Goal: Task Accomplishment & Management: Manage account settings

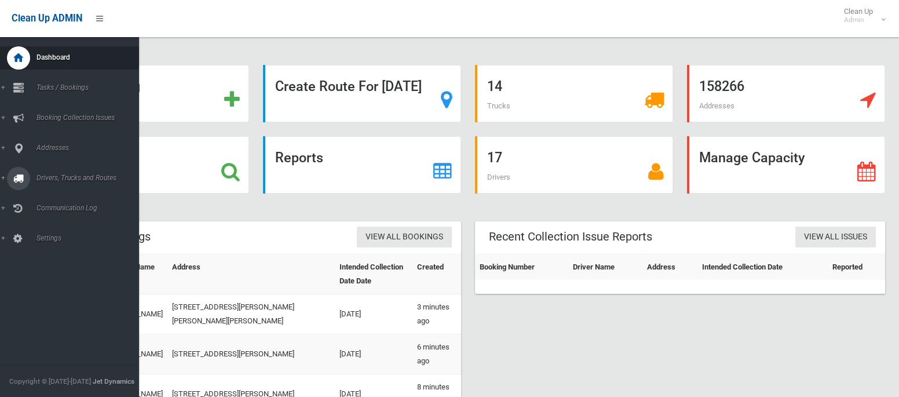
click at [19, 184] on icon at bounding box center [18, 178] width 10 height 23
click at [53, 234] on span "Driver Rostering / Shifts" at bounding box center [81, 230] width 96 height 8
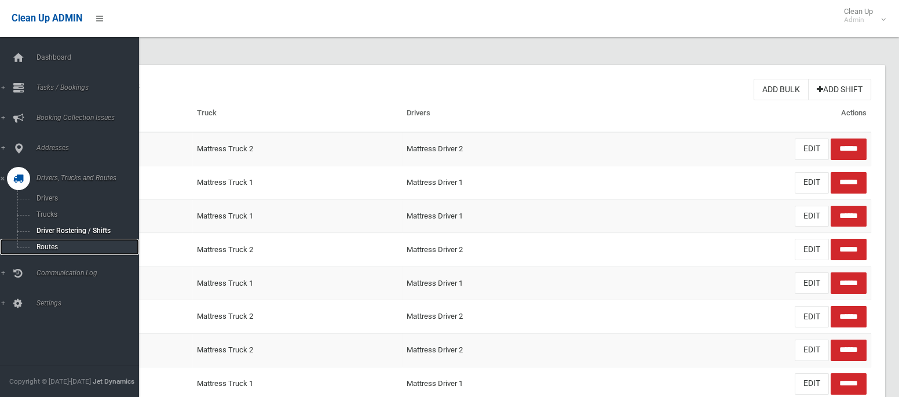
click at [40, 244] on span "Routes" at bounding box center [81, 247] width 96 height 8
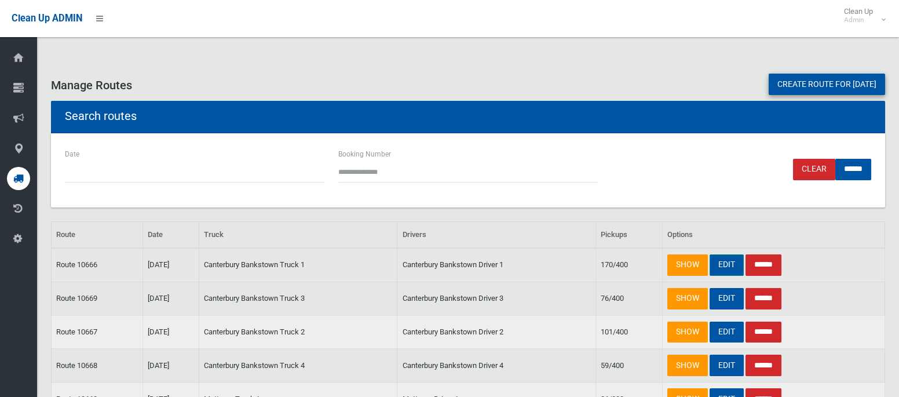
click at [723, 261] on link "EDIT" at bounding box center [726, 264] width 34 height 21
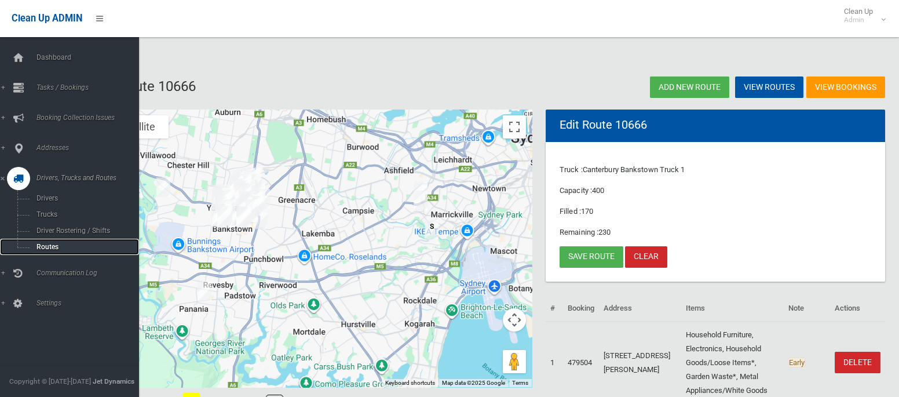
click at [46, 246] on span "Routes" at bounding box center [81, 247] width 96 height 8
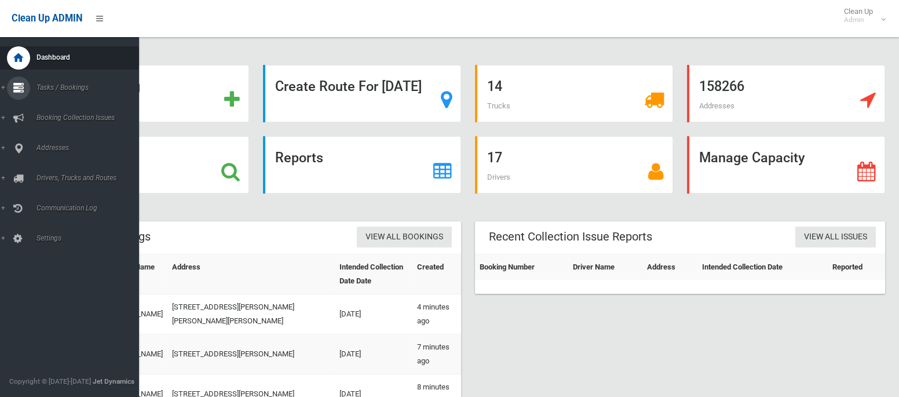
click at [49, 89] on span "Tasks / Bookings" at bounding box center [86, 87] width 106 height 8
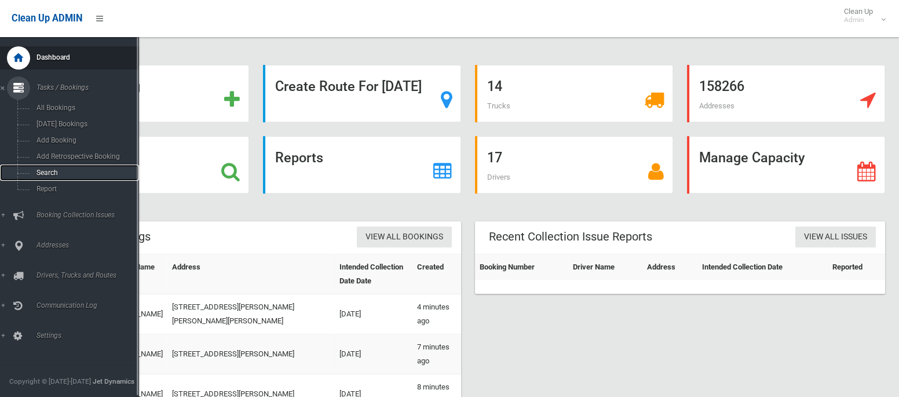
click at [43, 175] on span "Search" at bounding box center [81, 172] width 96 height 8
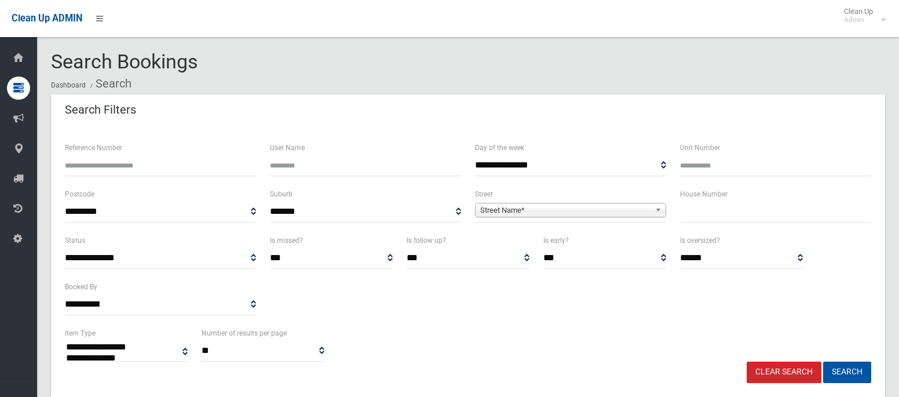
select select
click at [701, 203] on input "text" at bounding box center [775, 211] width 191 height 21
type input "**"
click at [635, 214] on span "Street Name*" at bounding box center [565, 210] width 170 height 14
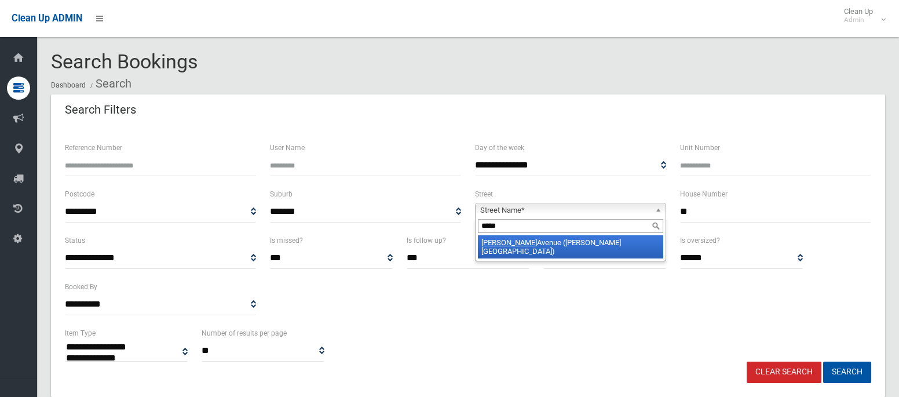
type input "*****"
click at [622, 241] on li "Wendy Avenue (GEORGES HALL 2198)" at bounding box center [570, 246] width 185 height 23
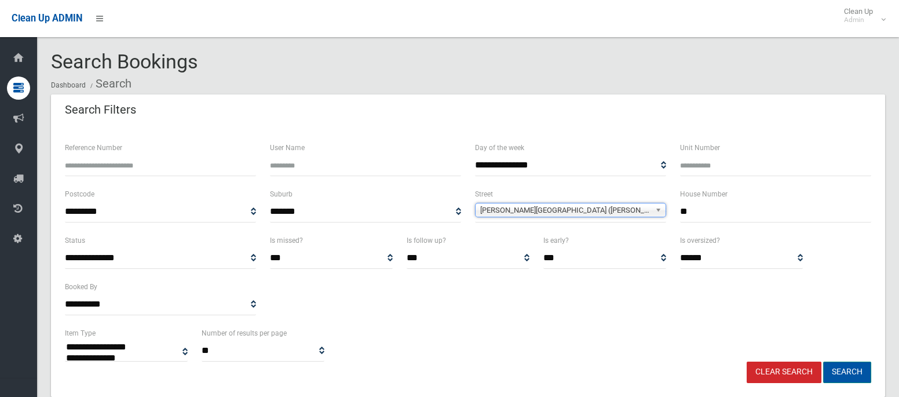
click at [841, 375] on button "Search" at bounding box center [847, 371] width 48 height 21
select select
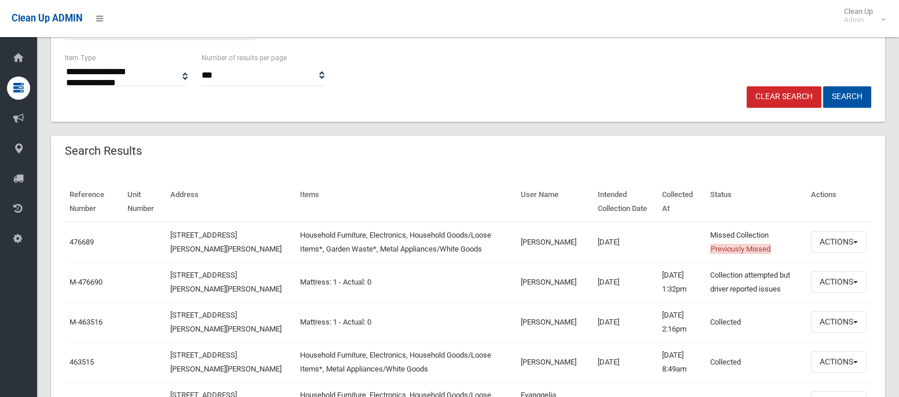
scroll to position [277, 0]
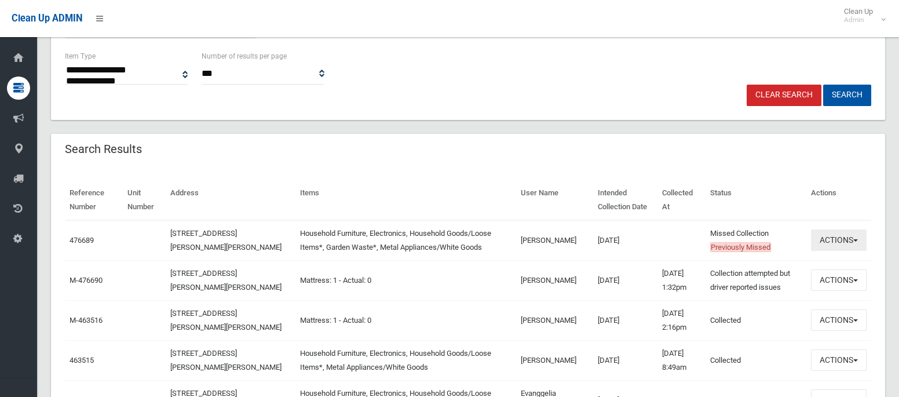
click at [829, 239] on button "Actions" at bounding box center [839, 239] width 56 height 21
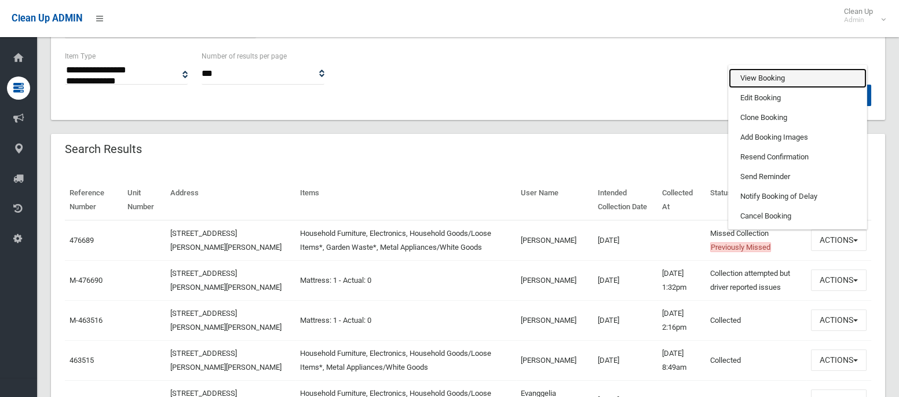
click at [769, 86] on link "View Booking" at bounding box center [797, 78] width 138 height 20
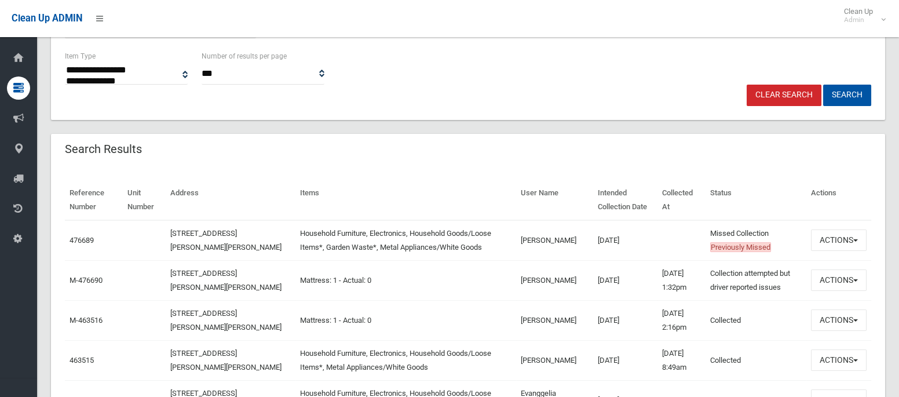
scroll to position [0, 0]
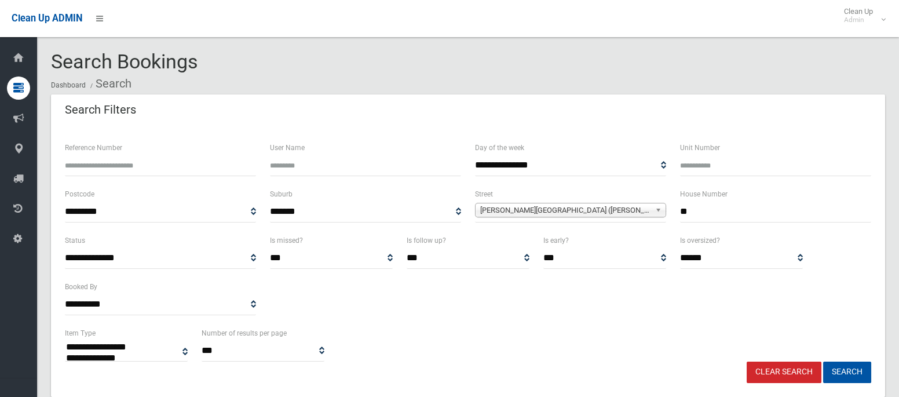
click at [694, 205] on input "**" at bounding box center [775, 211] width 191 height 21
type input "**"
click at [576, 203] on span "Wendy Avenue (GEORGES HALL 2198)" at bounding box center [565, 210] width 170 height 14
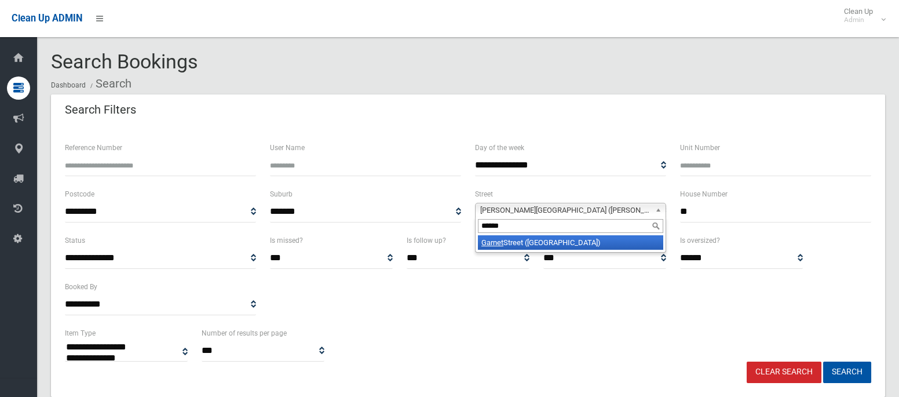
type input "******"
click at [588, 240] on li "Garnet Street (HURLSTONE PARK 2193)" at bounding box center [570, 242] width 185 height 14
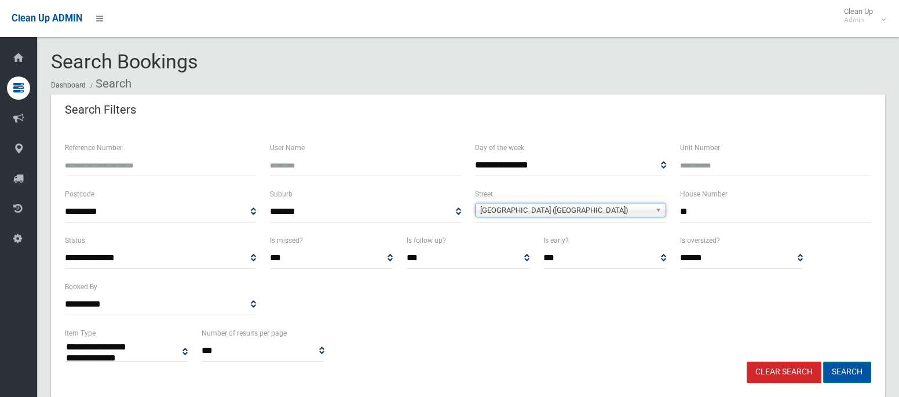
click at [852, 370] on button "Search" at bounding box center [847, 371] width 48 height 21
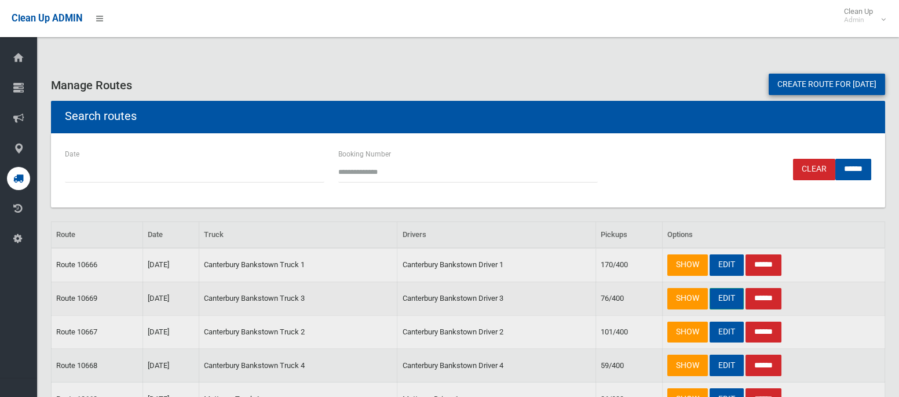
click at [730, 296] on link "EDIT" at bounding box center [726, 298] width 34 height 21
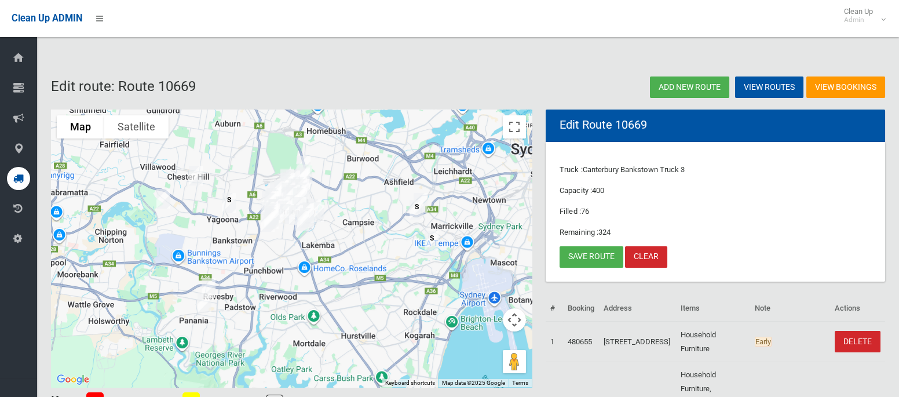
click at [162, 201] on img "98 Wendy Avenue, GEORGES HALL NSW 2198" at bounding box center [163, 198] width 23 height 29
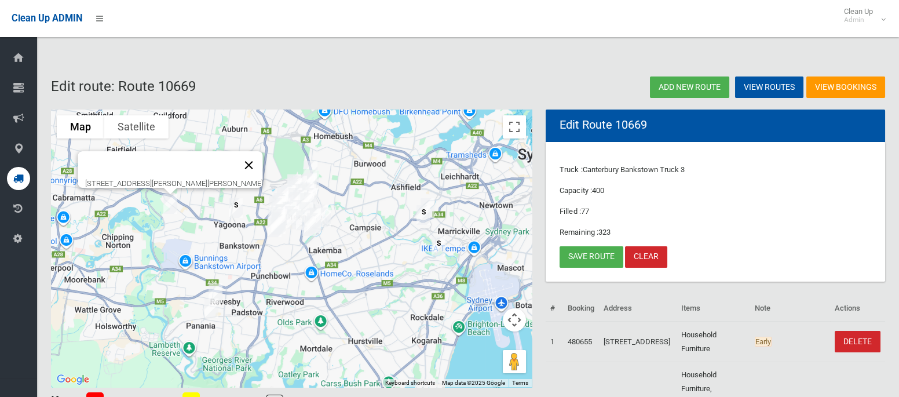
click at [242, 158] on button "Close" at bounding box center [249, 165] width 28 height 28
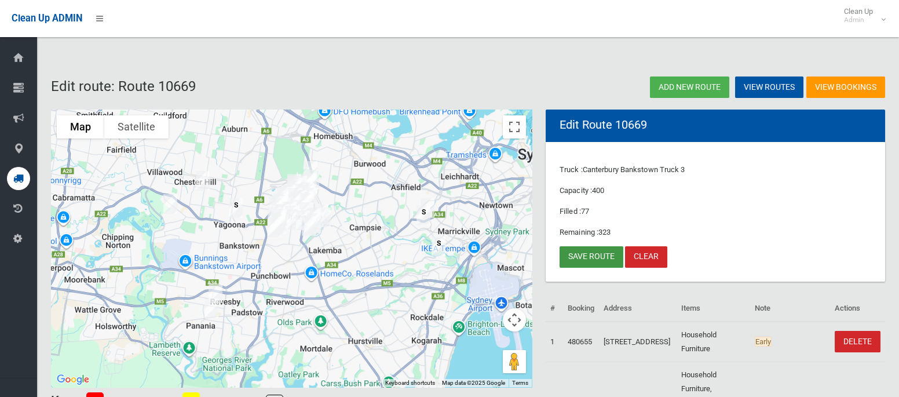
click at [584, 254] on link "Save route" at bounding box center [591, 256] width 64 height 21
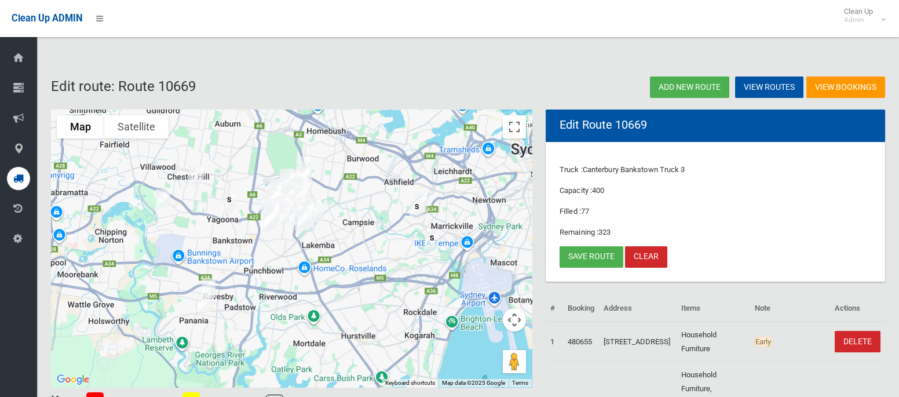
click at [423, 197] on img "15 Crinan Street, HURLSTONE PARK NSW 2193" at bounding box center [416, 209] width 23 height 29
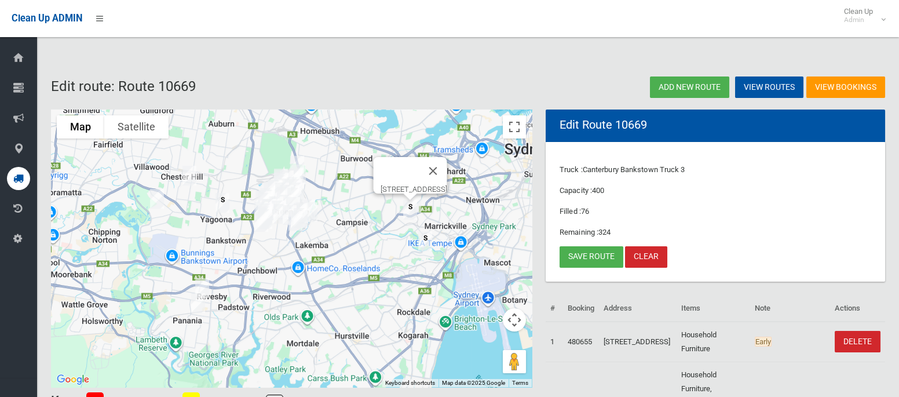
click at [407, 211] on img "15 Crinan Street, HURLSTONE PARK NSW 2193" at bounding box center [409, 209] width 23 height 29
click at [447, 166] on button "Close" at bounding box center [433, 171] width 28 height 28
click at [418, 195] on img "15 Crinan Street, HURLSTONE PARK NSW 2193" at bounding box center [409, 209] width 23 height 29
click at [447, 163] on button "Close" at bounding box center [433, 171] width 28 height 28
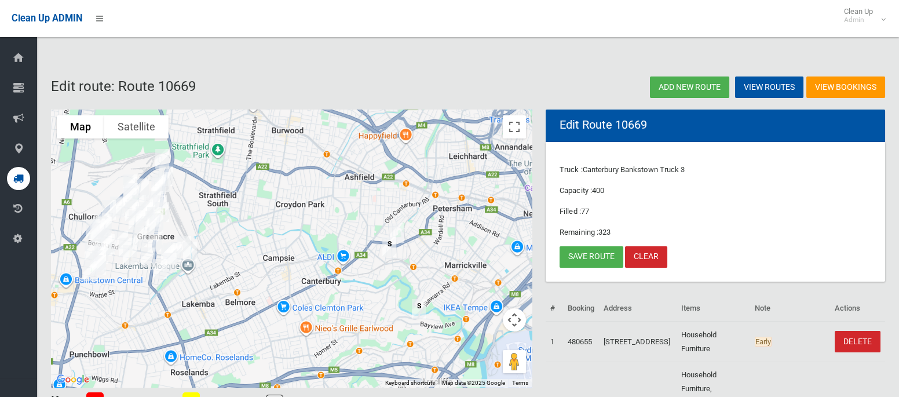
click at [400, 226] on img "10 Garnet Street, HURLSTONE PARK NSW 2193" at bounding box center [396, 232] width 23 height 29
click at [404, 225] on img "10 Garnet Street, HURLSTONE PARK NSW 2193" at bounding box center [396, 232] width 23 height 29
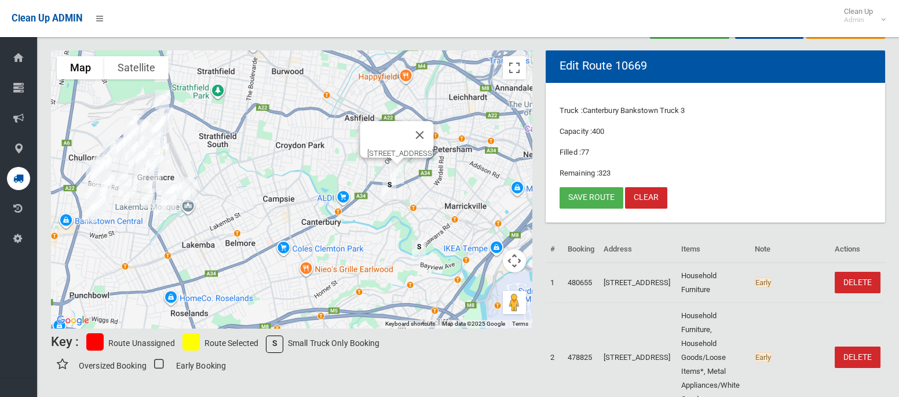
scroll to position [63, 0]
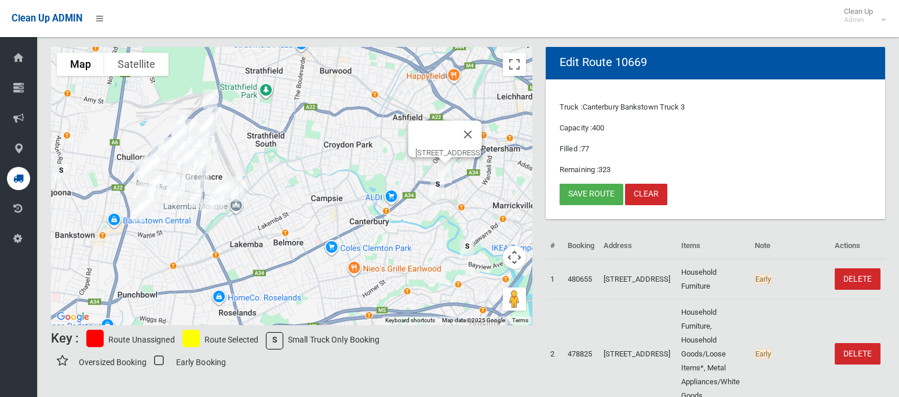
drag, startPoint x: 276, startPoint y: 238, endPoint x: 327, endPoint y: 244, distance: 51.9
click at [327, 244] on div "10 Garnet Street, HURLSTONE PARK NSW 2193" at bounding box center [291, 186] width 481 height 278
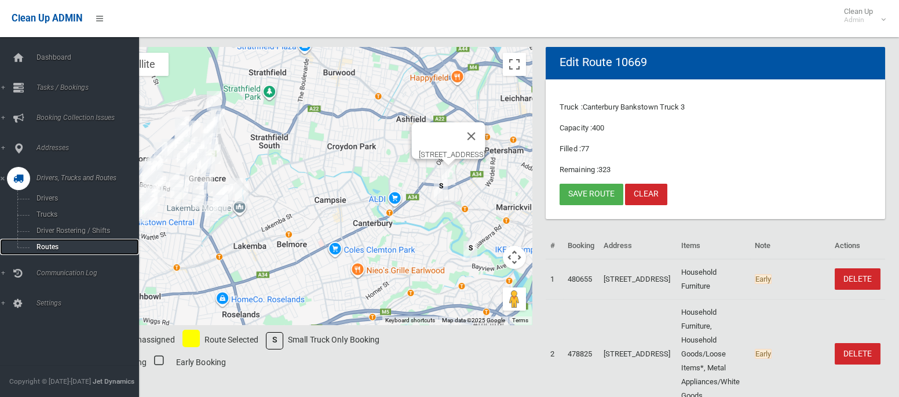
click at [53, 246] on span "Routes" at bounding box center [81, 247] width 96 height 8
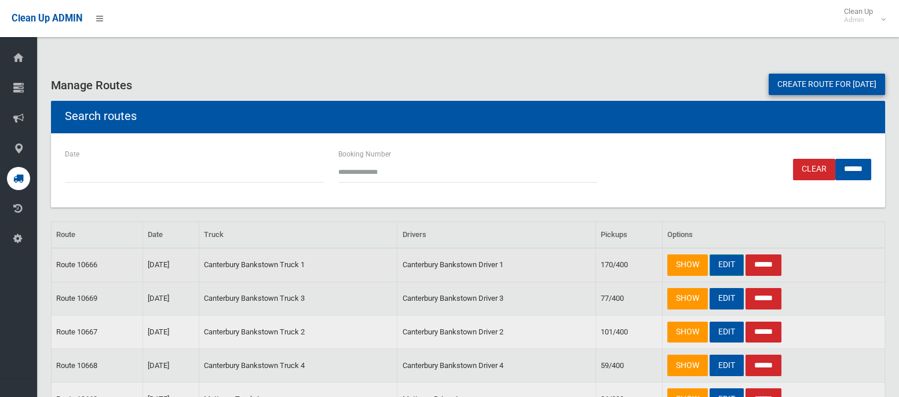
click at [731, 261] on link "EDIT" at bounding box center [726, 264] width 34 height 21
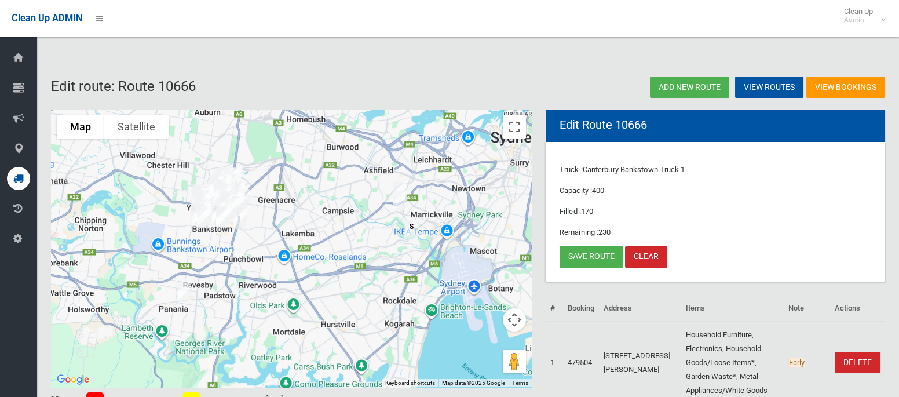
click at [400, 178] on img "10 Garnet Street, HURLSTONE PARK NSW 2193" at bounding box center [400, 191] width 23 height 29
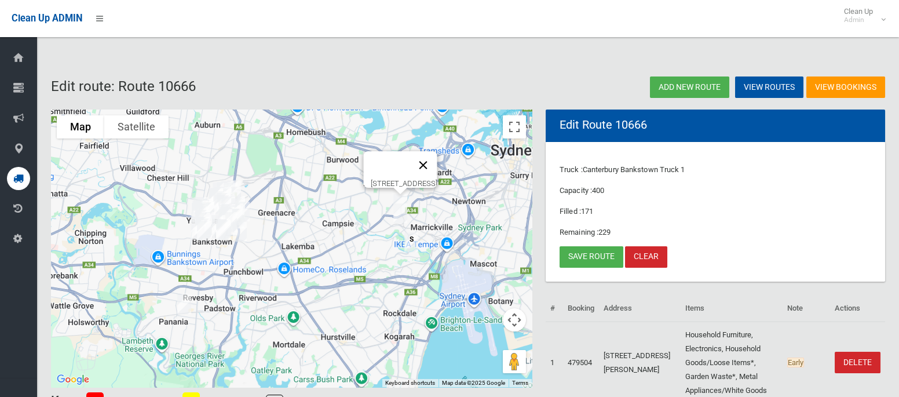
click at [437, 158] on button "Close" at bounding box center [423, 165] width 28 height 28
click at [574, 257] on link "Save route" at bounding box center [591, 256] width 64 height 21
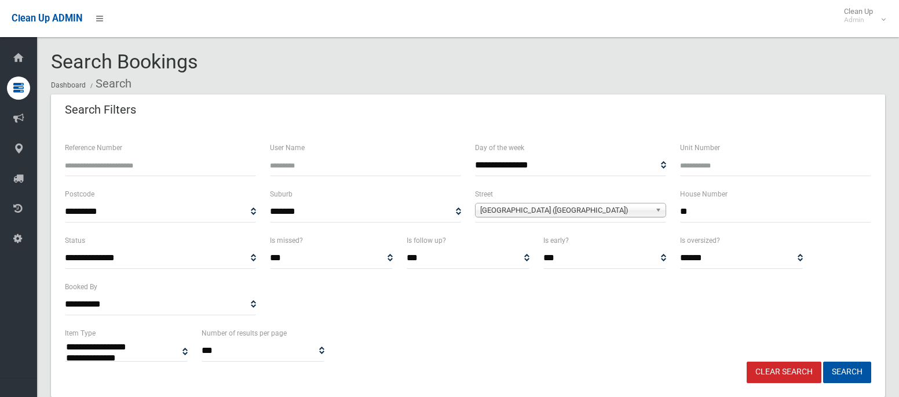
select select
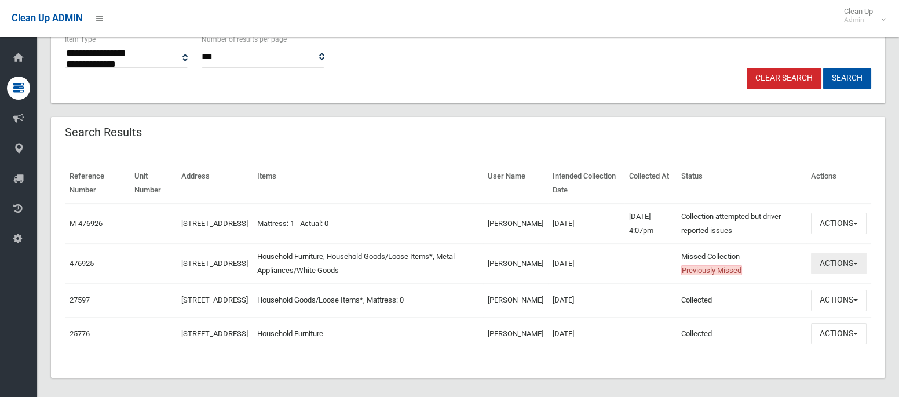
click at [833, 264] on button "Actions" at bounding box center [839, 262] width 56 height 21
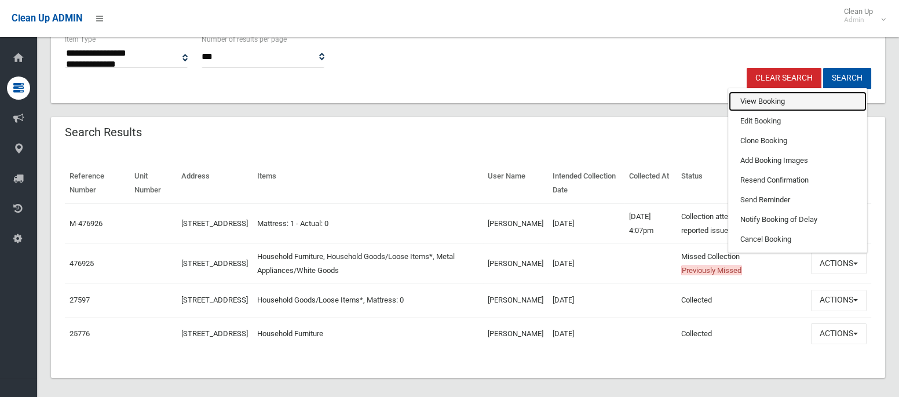
click at [747, 106] on link "View Booking" at bounding box center [797, 101] width 138 height 20
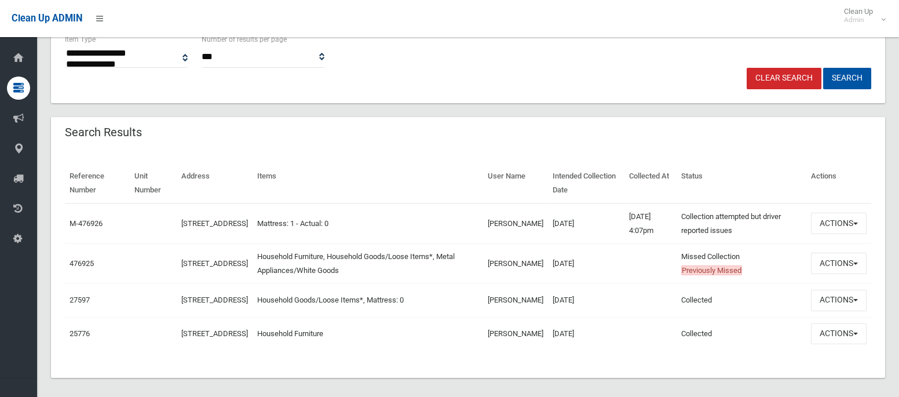
scroll to position [19, 0]
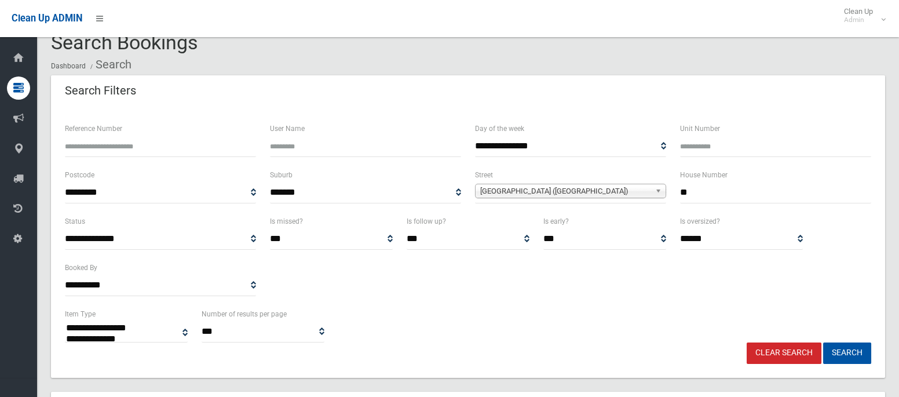
click at [697, 195] on input "**" at bounding box center [775, 192] width 191 height 21
type input "**"
click at [597, 192] on span "Garnet Street (HURLSTONE PARK 2193)" at bounding box center [565, 191] width 170 height 14
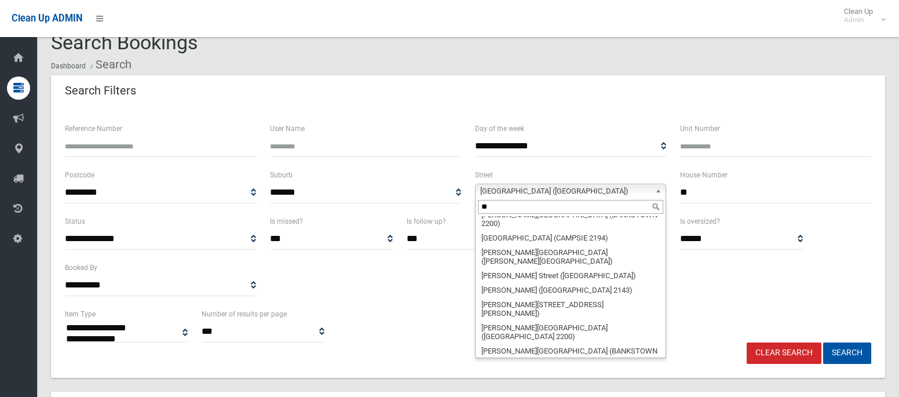
scroll to position [0, 0]
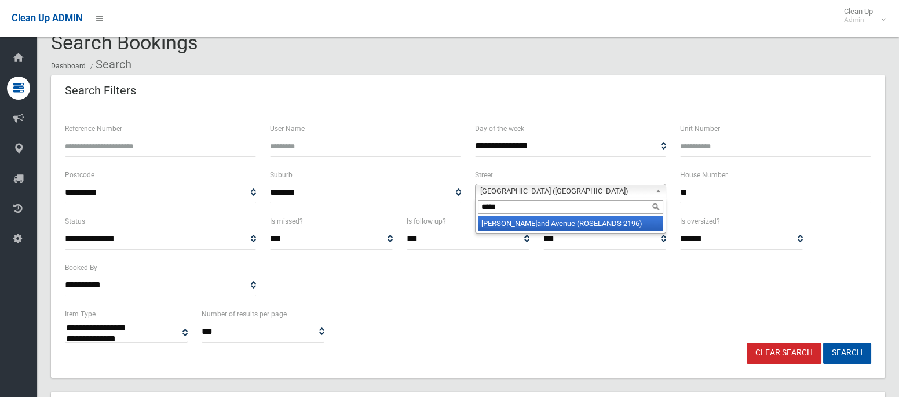
type input "*****"
click at [578, 222] on li "Rosel and Avenue (ROSELANDS 2196)" at bounding box center [570, 223] width 185 height 14
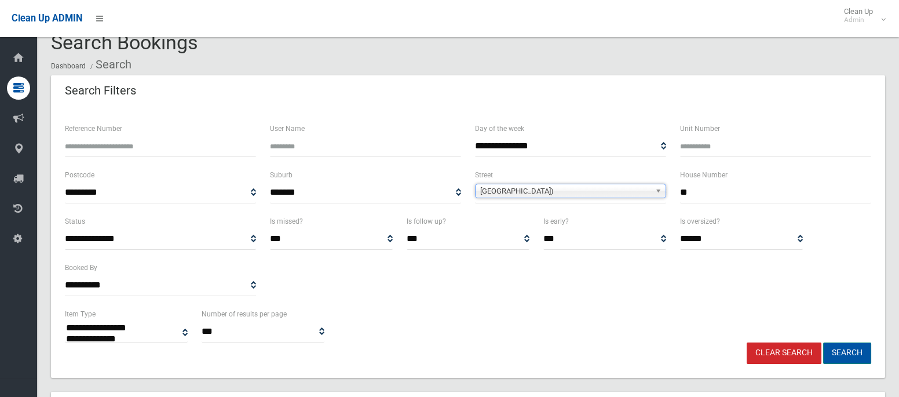
click at [859, 353] on button "Search" at bounding box center [847, 352] width 48 height 21
click at [506, 193] on span "[GEOGRAPHIC_DATA])" at bounding box center [565, 191] width 170 height 14
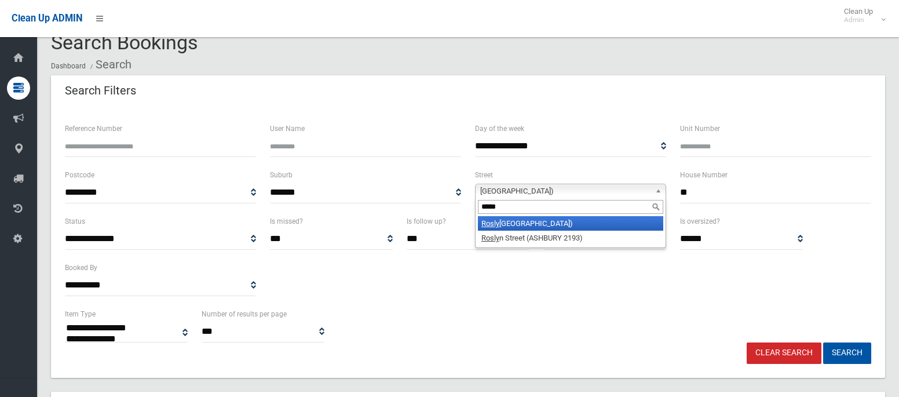
type input "*****"
click at [516, 224] on li "Rosly n Avenue (PANANIA 2213)" at bounding box center [570, 223] width 185 height 14
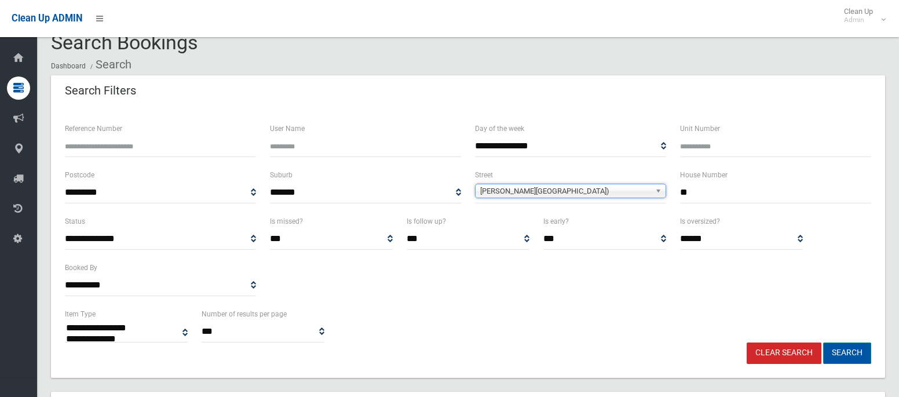
click at [847, 354] on button "Search" at bounding box center [847, 352] width 48 height 21
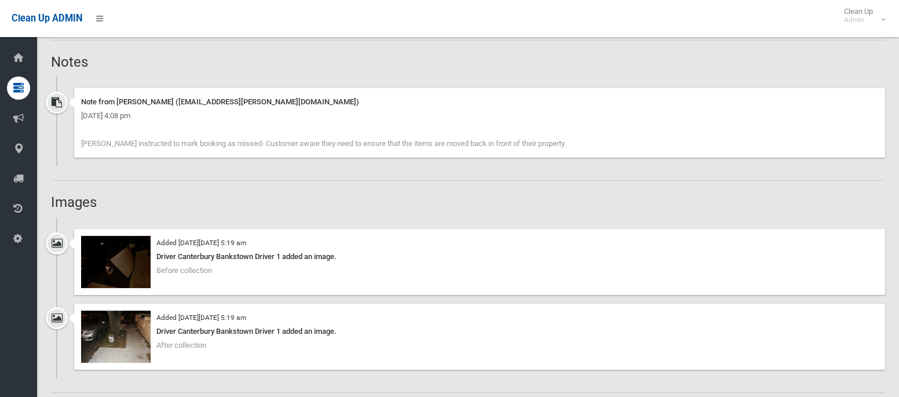
scroll to position [784, 0]
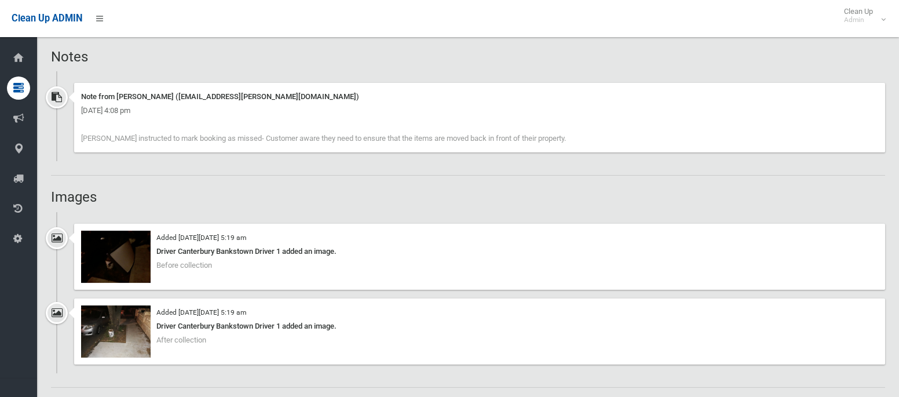
click at [493, 358] on div "Added [DATE][DATE] 5:19 am Driver Canterbury Bankstown Driver 1 added an image.…" at bounding box center [479, 331] width 811 height 66
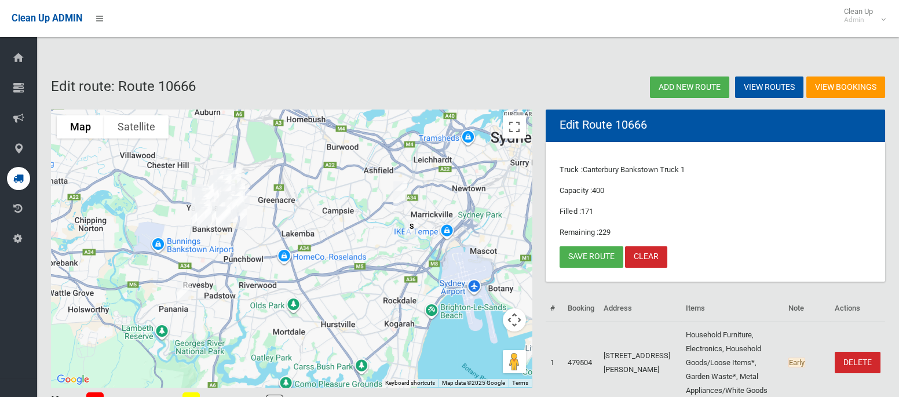
click at [183, 294] on img "15 Roslyn Avenue, PANANIA NSW 2213" at bounding box center [184, 291] width 23 height 29
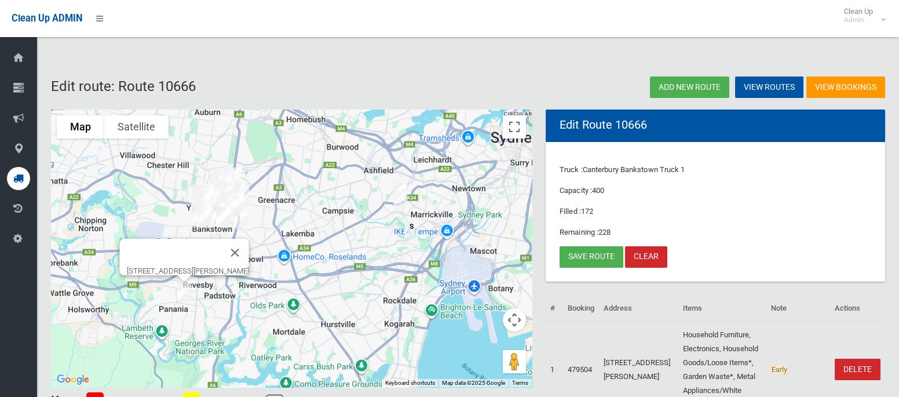
click at [183, 294] on img "15 Roslyn Avenue, PANANIA NSW 2213" at bounding box center [184, 291] width 23 height 29
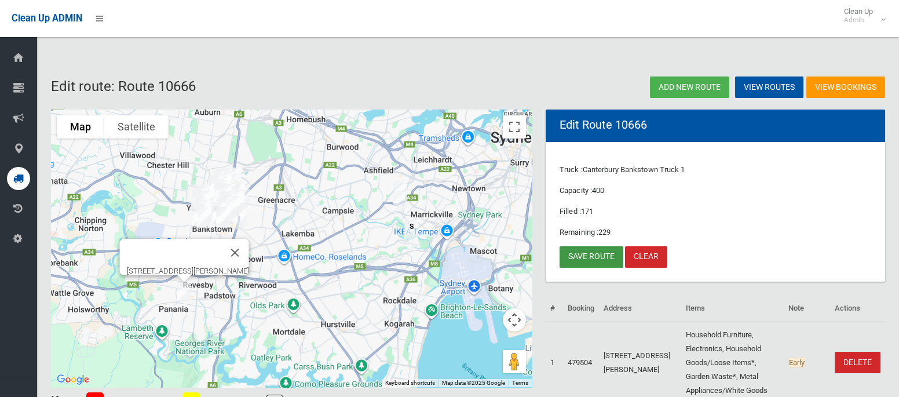
click at [578, 256] on link "Save route" at bounding box center [591, 256] width 64 height 21
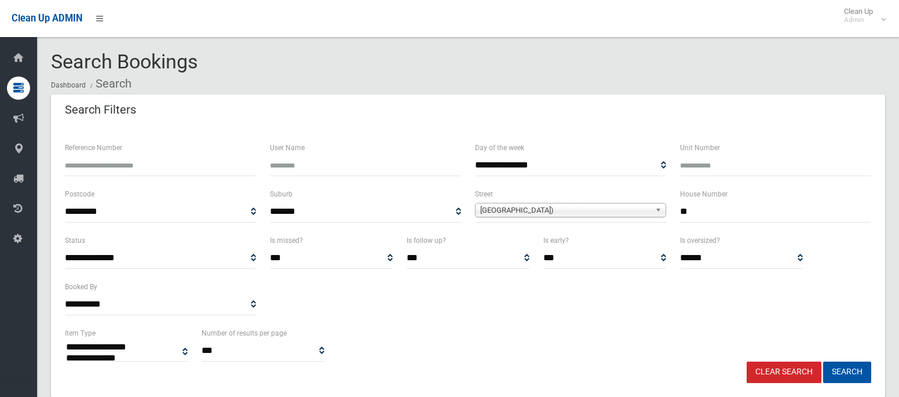
select select
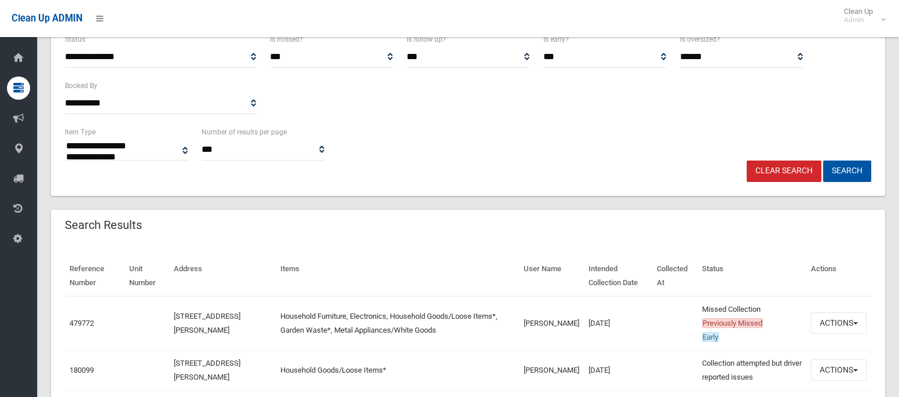
scroll to position [201, 0]
click at [829, 317] on button "Actions" at bounding box center [839, 322] width 56 height 21
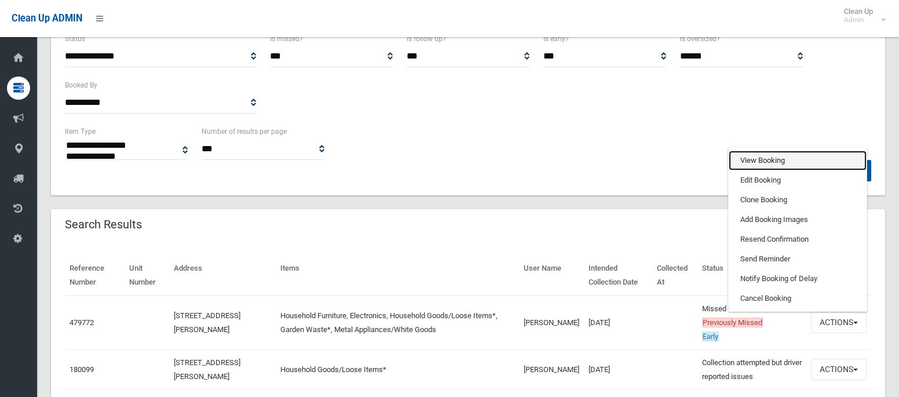
click at [775, 162] on link "View Booking" at bounding box center [797, 161] width 138 height 20
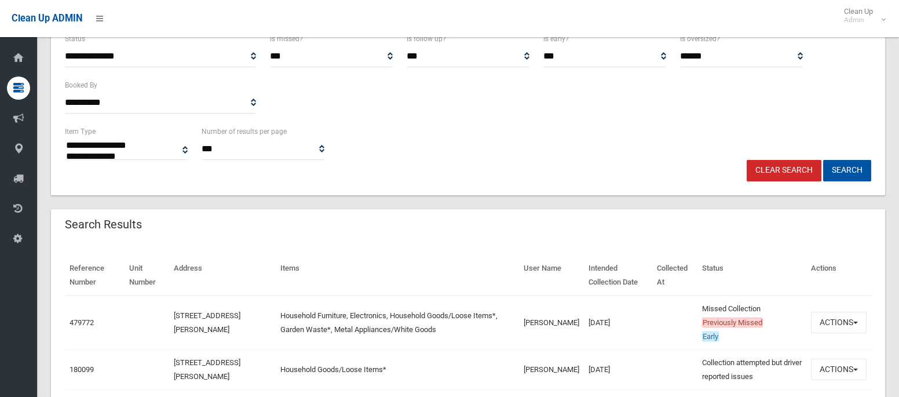
scroll to position [0, 0]
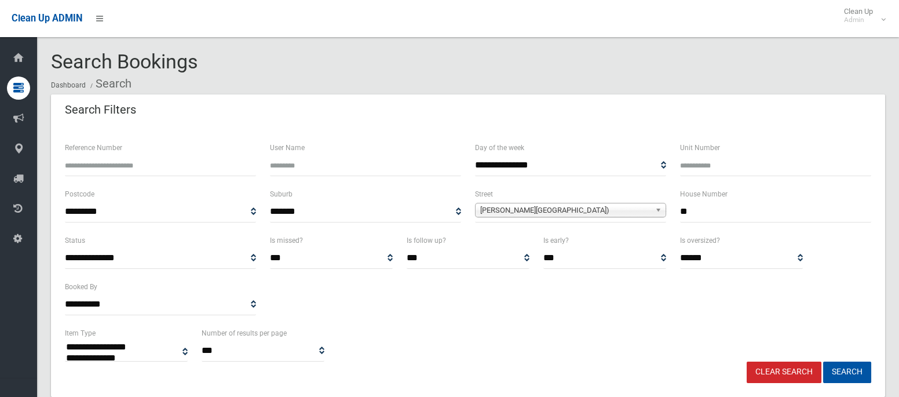
click at [727, 218] on input "**" at bounding box center [775, 211] width 191 height 21
type input "***"
click at [620, 212] on span "Roslyn Avenue (PANANIA 2213)" at bounding box center [565, 210] width 170 height 14
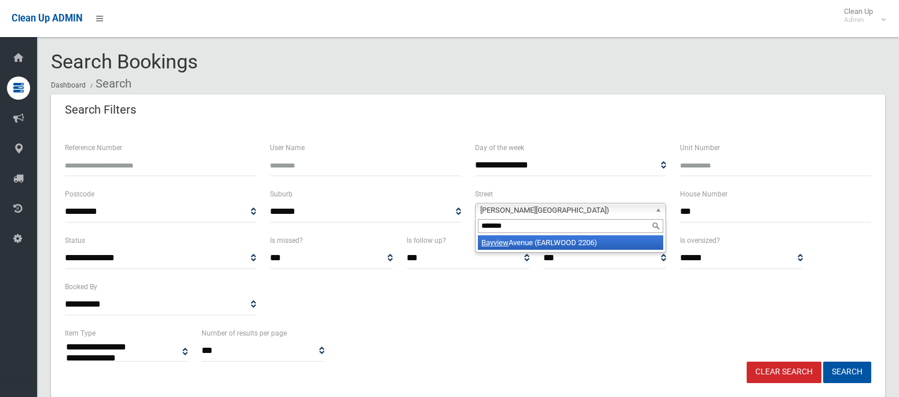
type input "*******"
click at [613, 242] on li "Bayview Avenue (EARLWOOD 2206)" at bounding box center [570, 242] width 185 height 14
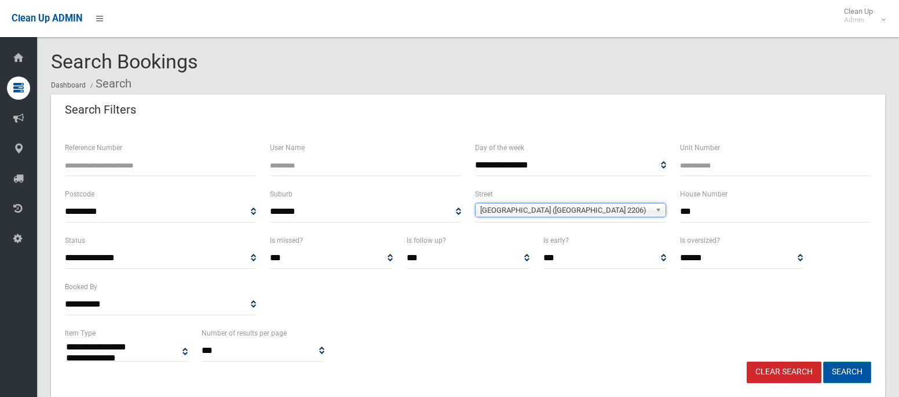
click at [845, 375] on button "Search" at bounding box center [847, 371] width 48 height 21
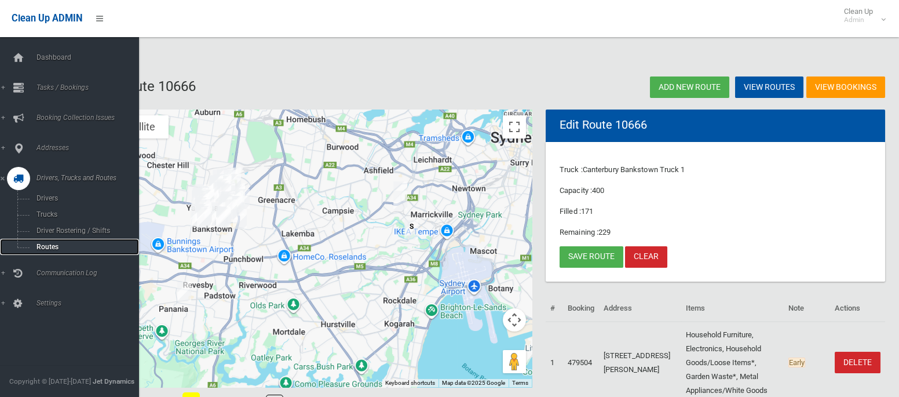
click at [46, 244] on span "Routes" at bounding box center [81, 247] width 96 height 8
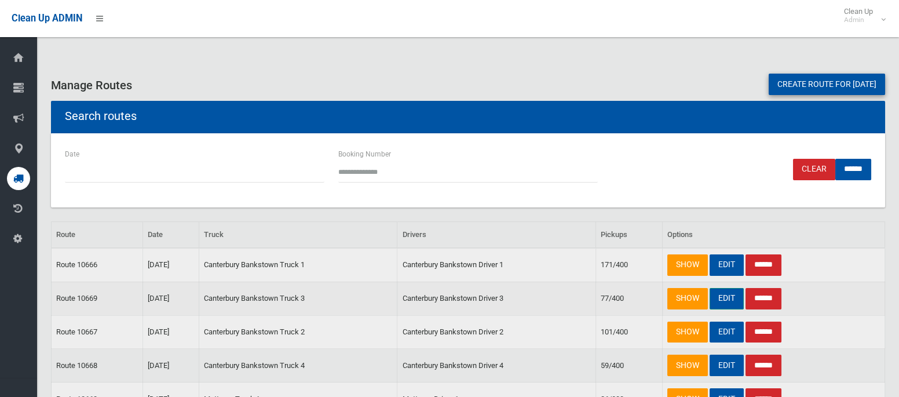
click at [734, 296] on link "EDIT" at bounding box center [726, 298] width 34 height 21
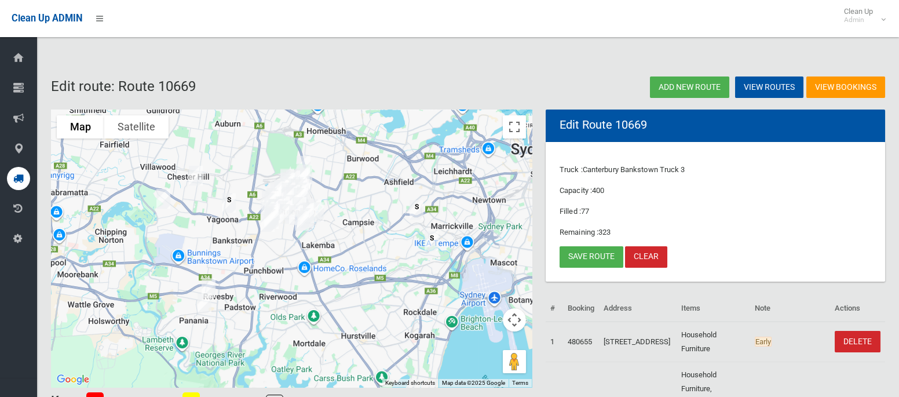
click at [204, 306] on img "15 Roslyn Avenue, PANANIA NSW 2213" at bounding box center [204, 302] width 23 height 29
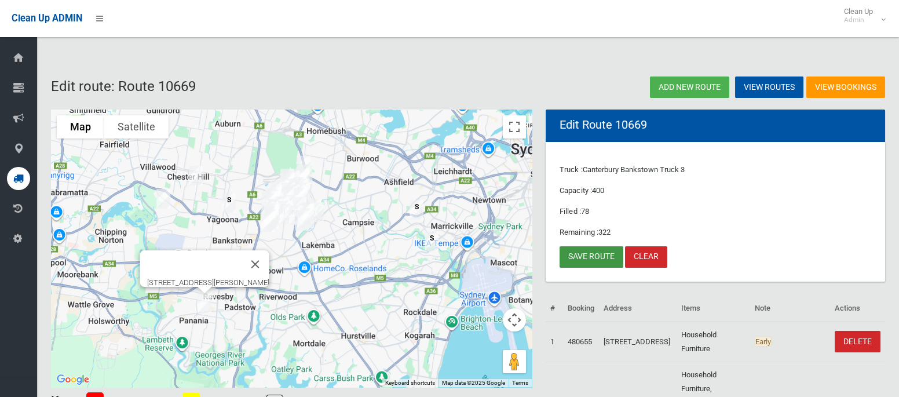
click at [578, 258] on link "Save route" at bounding box center [591, 256] width 64 height 21
click at [582, 263] on link "Save route" at bounding box center [591, 256] width 64 height 21
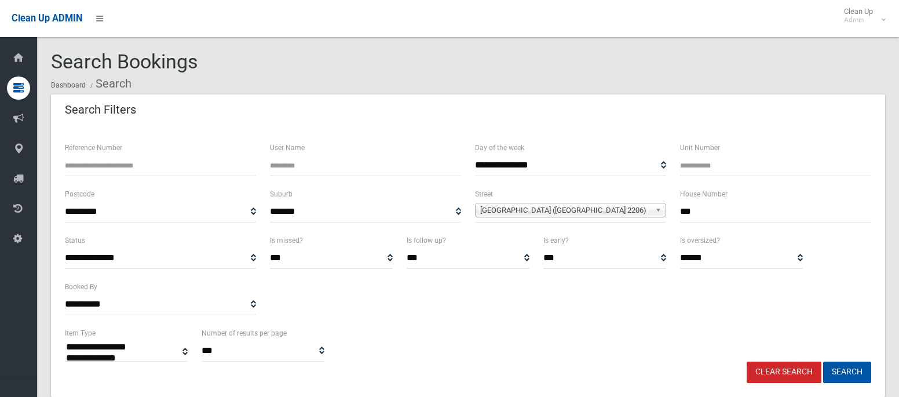
select select
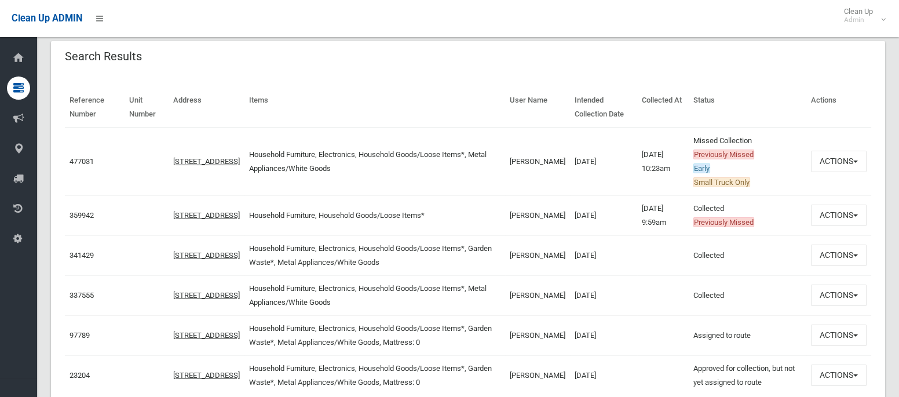
scroll to position [370, 0]
click at [840, 158] on button "Actions" at bounding box center [839, 160] width 56 height 21
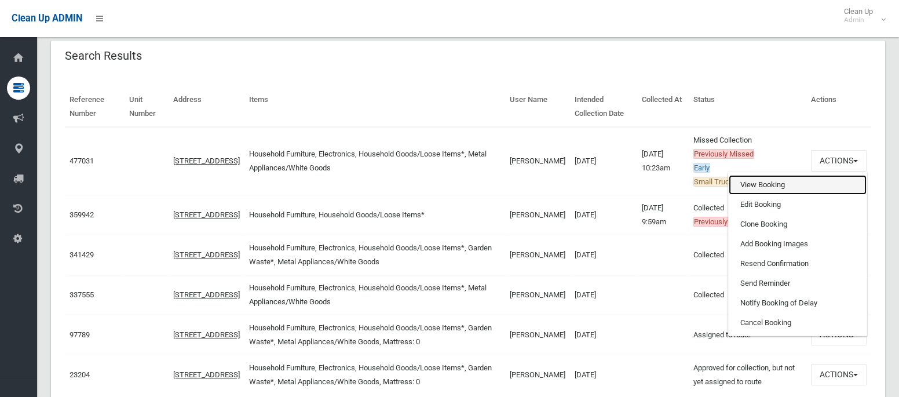
click at [750, 181] on link "View Booking" at bounding box center [797, 185] width 138 height 20
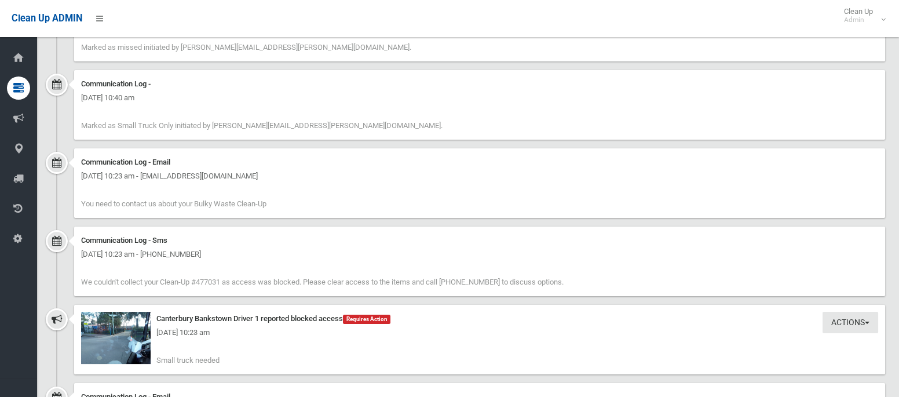
scroll to position [959, 0]
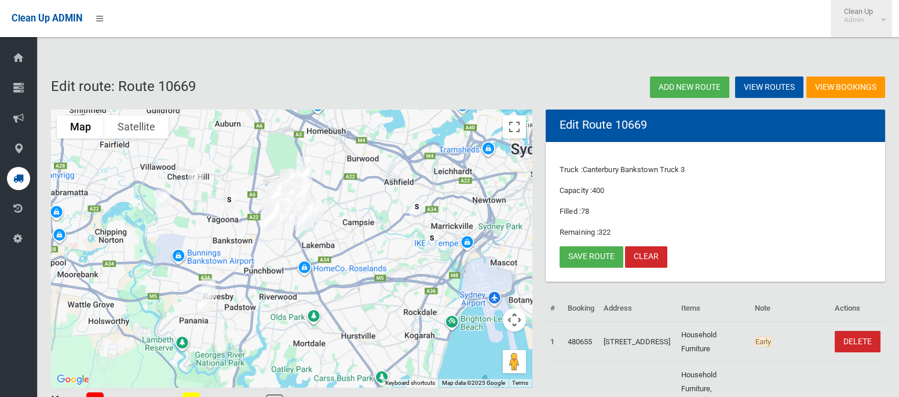
click at [852, 23] on small "Admin" at bounding box center [858, 20] width 29 height 9
click at [855, 50] on link "Logout" at bounding box center [861, 51] width 60 height 20
